Goal: Task Accomplishment & Management: Manage account settings

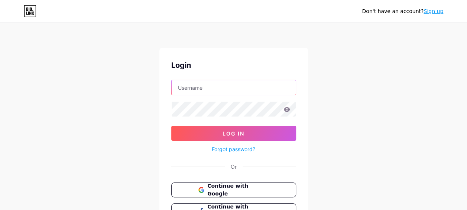
click at [235, 87] on input "text" at bounding box center [234, 87] width 124 height 15
click at [287, 109] on icon at bounding box center [287, 109] width 6 height 5
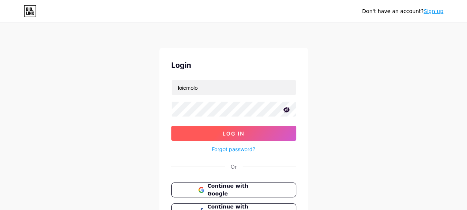
click at [246, 130] on button "Log In" at bounding box center [233, 133] width 125 height 15
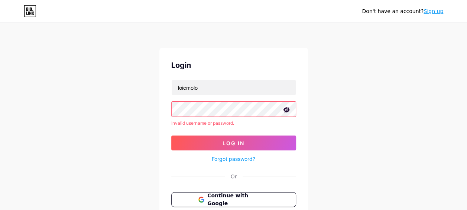
click at [171, 135] on button "Log In" at bounding box center [233, 142] width 125 height 15
click at [202, 90] on input "loicmolo" at bounding box center [234, 87] width 124 height 15
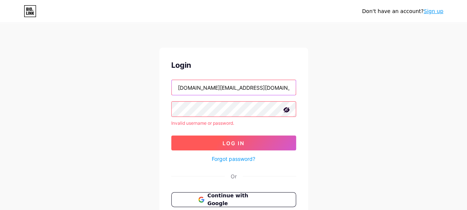
type input "loicmolo.music@gmail.com"
click at [229, 141] on span "Log In" at bounding box center [234, 143] width 22 height 6
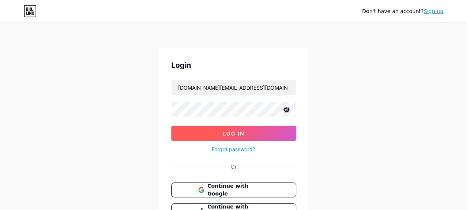
click at [216, 132] on button "Log In" at bounding box center [233, 133] width 125 height 15
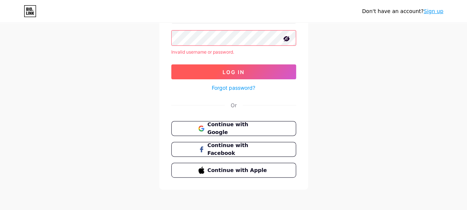
scroll to position [73, 0]
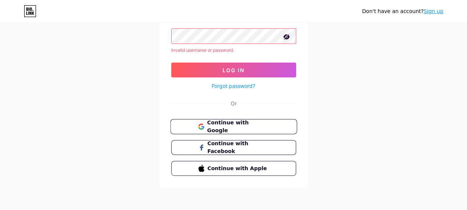
click at [242, 124] on span "Continue with Google" at bounding box center [238, 127] width 62 height 16
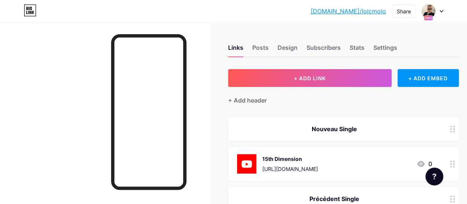
click at [306, 170] on div "[URL][DOMAIN_NAME]" at bounding box center [290, 169] width 56 height 8
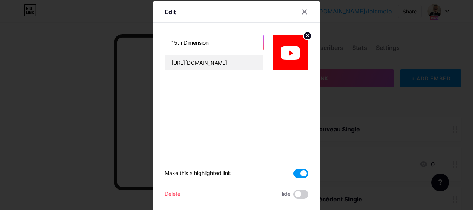
click at [216, 45] on input "15th Dimension" at bounding box center [214, 42] width 98 height 15
type input "1"
type input "Vampire Shore Haunt"
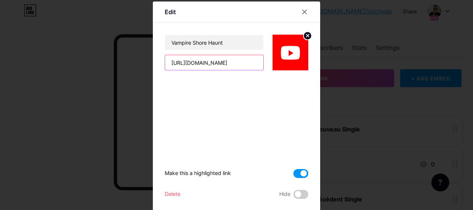
click at [243, 65] on input "[URL][DOMAIN_NAME]" at bounding box center [214, 62] width 98 height 15
click at [303, 13] on icon at bounding box center [305, 12] width 4 height 4
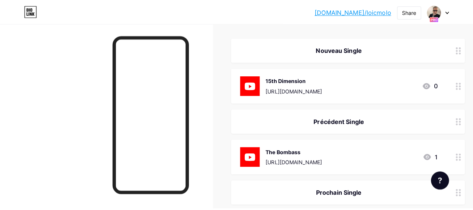
scroll to position [83, 0]
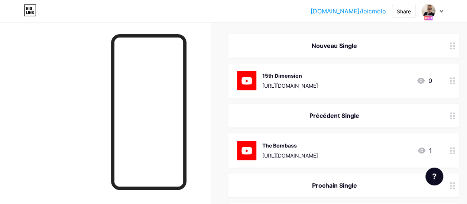
drag, startPoint x: 285, startPoint y: 151, endPoint x: 288, endPoint y: 84, distance: 67.0
click at [318, 79] on div "The Bombass" at bounding box center [290, 76] width 56 height 8
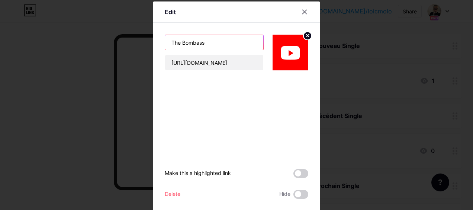
click at [207, 43] on input "The Bombass" at bounding box center [214, 42] width 98 height 15
drag, startPoint x: 207, startPoint y: 43, endPoint x: 79, endPoint y: 35, distance: 128.5
click at [79, 35] on div "Edit The Bombass [URL][DOMAIN_NAME] Make this a highlighted link Delete Hide Sa…" at bounding box center [236, 105] width 473 height 210
type input "Vampire Shore Haunt"
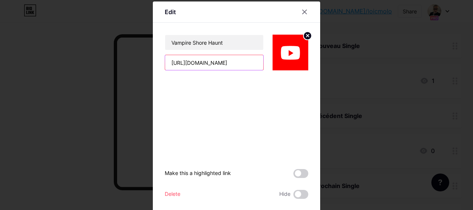
drag, startPoint x: 208, startPoint y: 65, endPoint x: 196, endPoint y: 55, distance: 15.8
click at [196, 55] on div "[URL][DOMAIN_NAME]" at bounding box center [214, 63] width 99 height 16
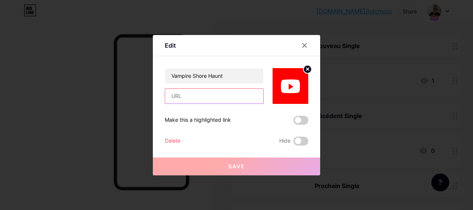
paste input "[URL][DOMAIN_NAME]"
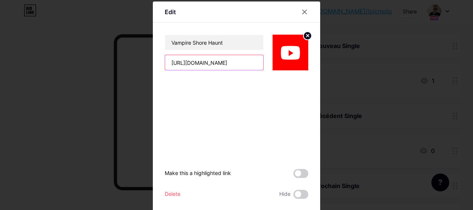
scroll to position [0, 49]
type input "[URL][DOMAIN_NAME]"
drag, startPoint x: 303, startPoint y: 172, endPoint x: 276, endPoint y: 166, distance: 28.3
click at [276, 166] on div "Make this a highlighted link Delete Hide Save" at bounding box center [236, 134] width 143 height 128
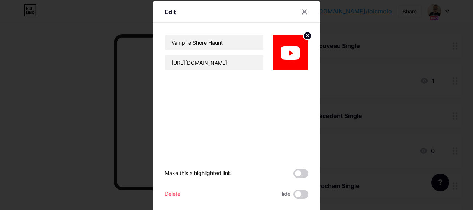
drag, startPoint x: 276, startPoint y: 166, endPoint x: 300, endPoint y: 173, distance: 24.9
click at [300, 173] on span at bounding box center [300, 173] width 15 height 9
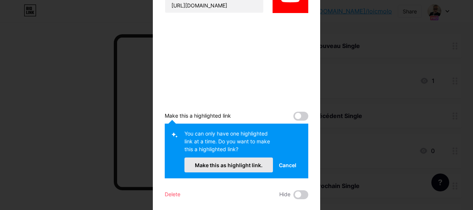
click at [246, 165] on span "Make this as highlight link." at bounding box center [229, 165] width 68 height 6
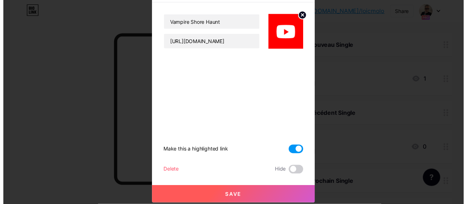
scroll to position [20, 0]
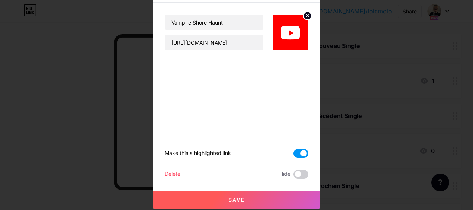
click at [243, 200] on button "Save" at bounding box center [236, 199] width 167 height 18
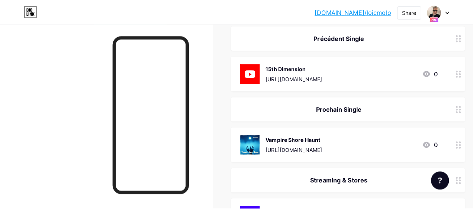
scroll to position [164, 0]
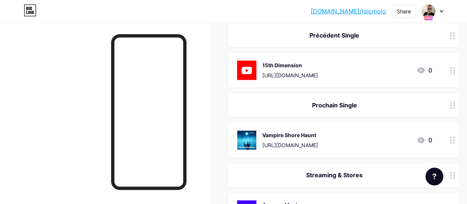
click at [318, 140] on div "Vampire Shore Haunt [URL][DOMAIN_NAME]" at bounding box center [290, 139] width 56 height 19
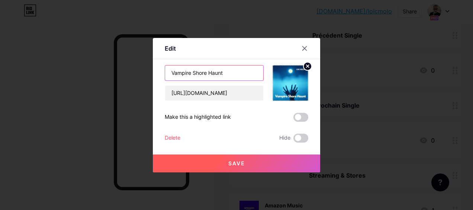
drag, startPoint x: 239, startPoint y: 69, endPoint x: 101, endPoint y: 57, distance: 138.1
click at [101, 57] on div "Edit Content YouTube Play YouTube video without leaving your page. ADD Vimeo Pl…" at bounding box center [236, 105] width 473 height 210
type input "Human Crab"
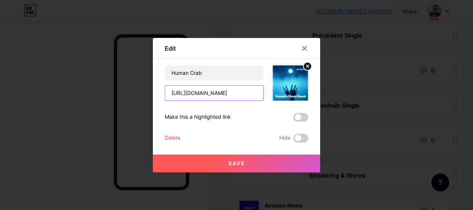
drag, startPoint x: 236, startPoint y: 91, endPoint x: 235, endPoint y: 86, distance: 4.7
click at [235, 86] on input "[URL][DOMAIN_NAME]" at bounding box center [214, 92] width 98 height 15
drag, startPoint x: 255, startPoint y: 90, endPoint x: 281, endPoint y: 95, distance: 26.8
click at [281, 95] on div "Human Crab [URL][DOMAIN_NAME]" at bounding box center [236, 83] width 143 height 36
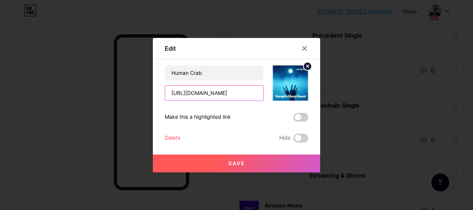
click at [203, 88] on input "[URL][DOMAIN_NAME]" at bounding box center [214, 92] width 98 height 15
drag, startPoint x: 207, startPoint y: 94, endPoint x: 299, endPoint y: 104, distance: 91.9
click at [299, 104] on div "Human Crab [URL][DOMAIN_NAME] Make this a highlighted link Delete Hide Save" at bounding box center [236, 103] width 143 height 77
type input "[URL][DOMAIN_NAME]"
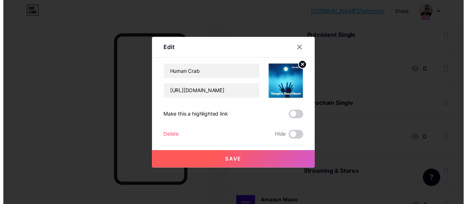
scroll to position [0, 0]
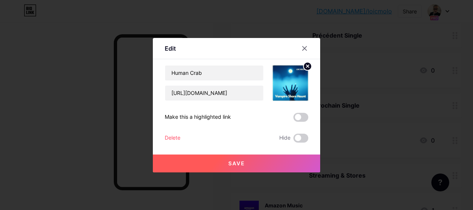
click at [306, 66] on circle at bounding box center [307, 66] width 8 height 8
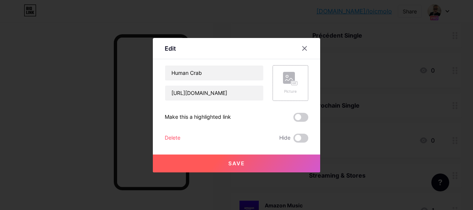
click at [230, 159] on button "Save" at bounding box center [236, 163] width 167 height 18
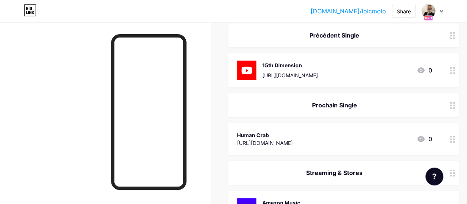
click at [293, 135] on div "Human Crab" at bounding box center [265, 135] width 56 height 8
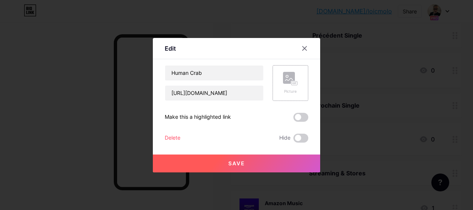
click at [290, 85] on icon at bounding box center [290, 79] width 15 height 14
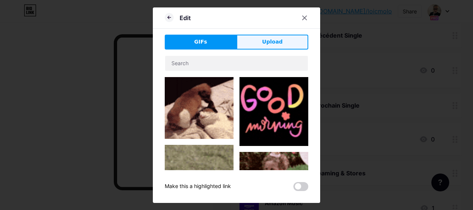
click at [274, 43] on span "Upload" at bounding box center [272, 42] width 20 height 8
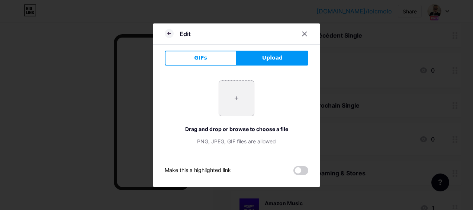
click at [238, 106] on input "file" at bounding box center [236, 98] width 35 height 35
type input "C:\fakepath\http___[DOMAIN_NAME]_7390963--EDFCF567-9932-4B2B-9AA06556DFA3E69D--…"
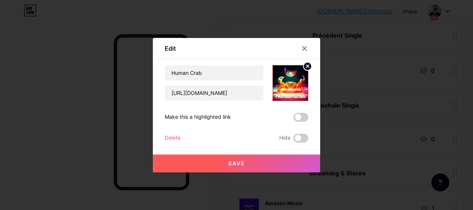
click at [247, 163] on button "Save" at bounding box center [236, 163] width 167 height 18
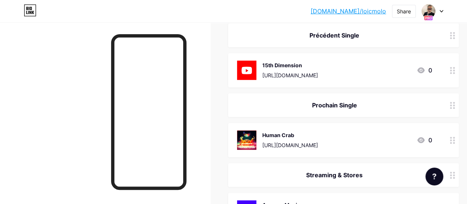
click at [439, 10] on div at bounding box center [433, 10] width 22 height 13
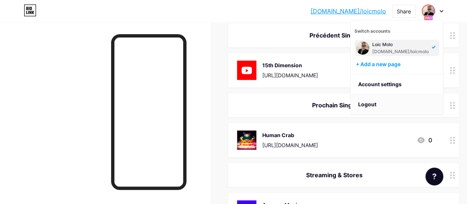
click at [368, 104] on li "Logout" at bounding box center [397, 104] width 92 height 20
